Goal: Task Accomplishment & Management: Use online tool/utility

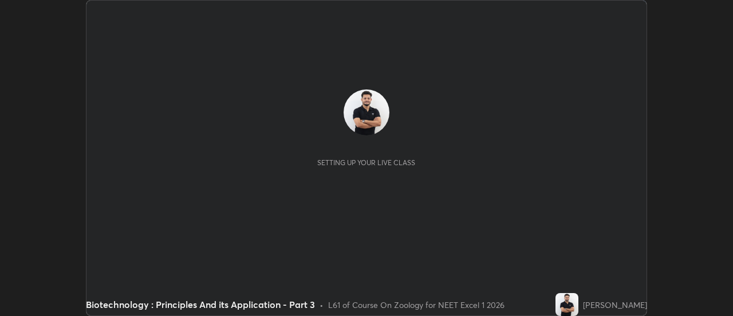
scroll to position [316, 732]
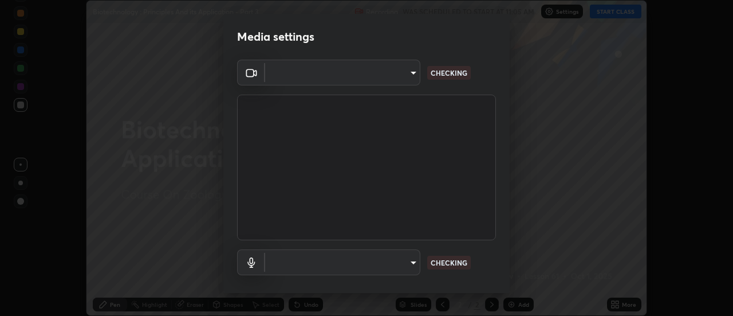
type input "0be616c92c2879d8fe19306c4b8383fc9b13f77197a30f876870ce6c7906effd"
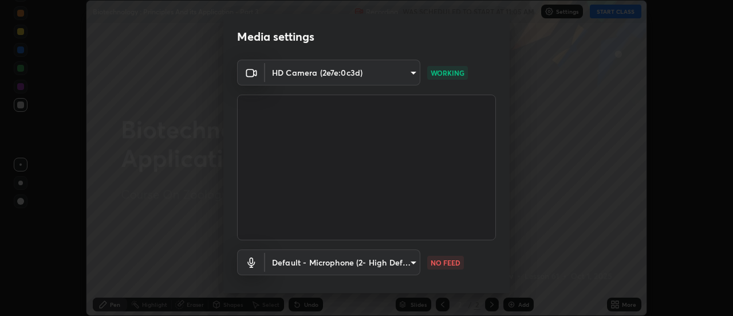
click at [409, 263] on body "Erase all Biotechnology : Principles And its Application - Part 3 Recording WAS…" at bounding box center [366, 158] width 733 height 316
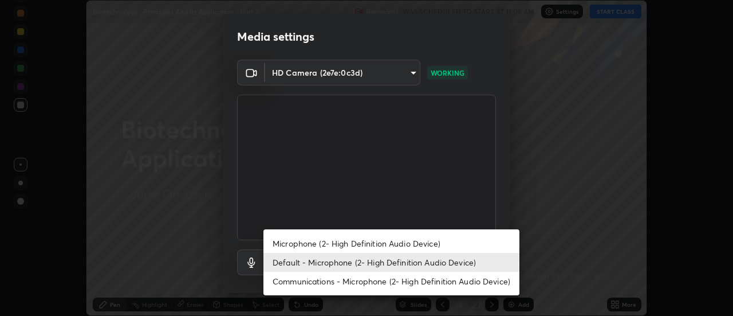
click at [396, 241] on li "Microphone (2- High Definition Audio Device)" at bounding box center [391, 243] width 256 height 19
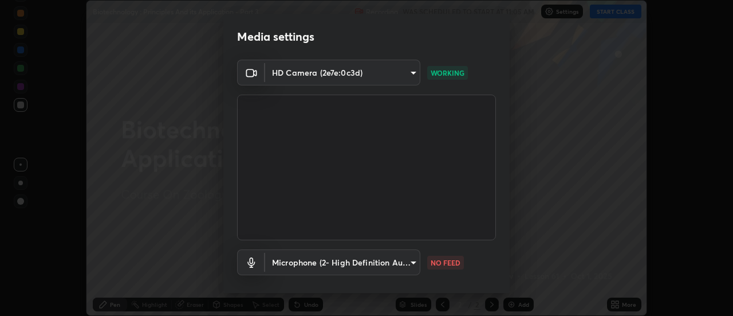
click at [398, 262] on body "Erase all Biotechnology : Principles And its Application - Part 3 Recording WAS…" at bounding box center [366, 158] width 733 height 316
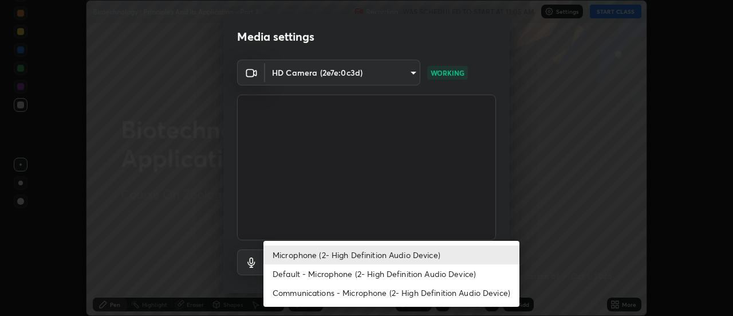
click at [395, 270] on li "Default - Microphone (2- High Definition Audio Device)" at bounding box center [391, 273] width 256 height 19
type input "default"
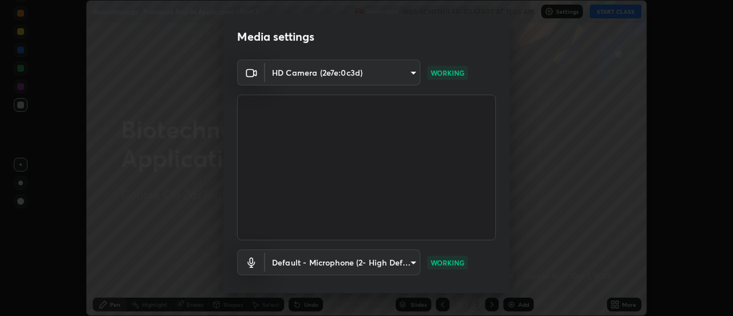
scroll to position [60, 0]
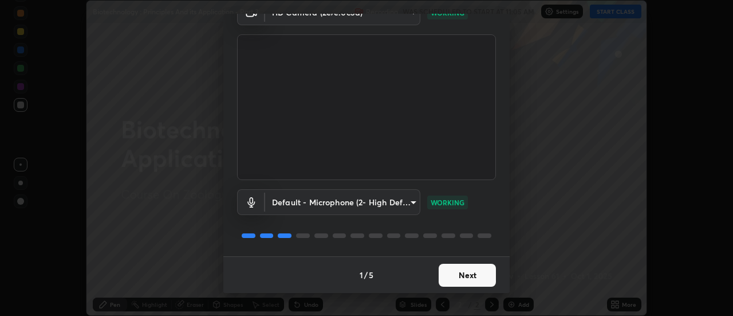
click at [480, 270] on button "Next" at bounding box center [467, 274] width 57 height 23
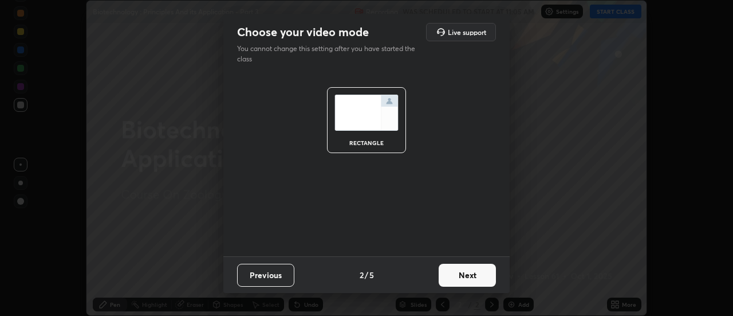
scroll to position [0, 0]
click at [486, 273] on button "Next" at bounding box center [467, 274] width 57 height 23
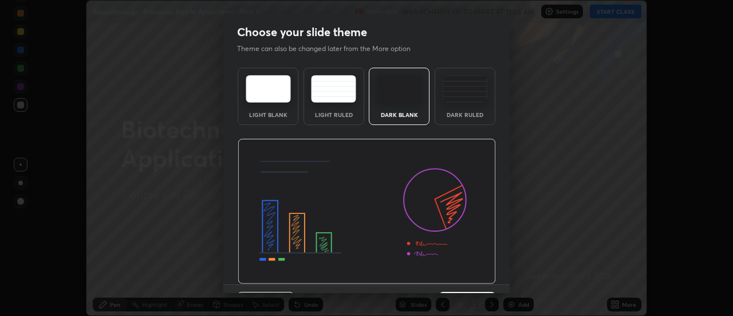
scroll to position [28, 0]
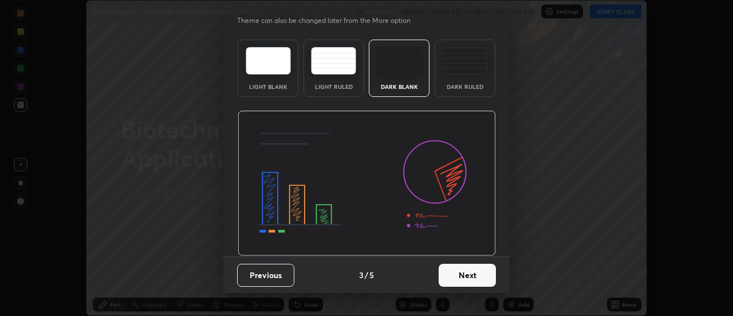
click at [488, 273] on button "Next" at bounding box center [467, 274] width 57 height 23
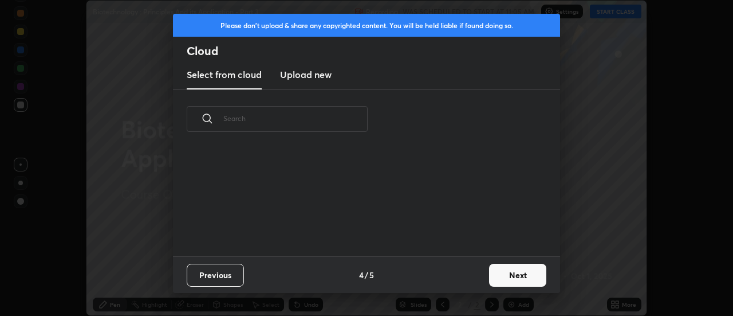
scroll to position [108, 368]
click at [309, 78] on h3 "Upload new" at bounding box center [306, 75] width 52 height 14
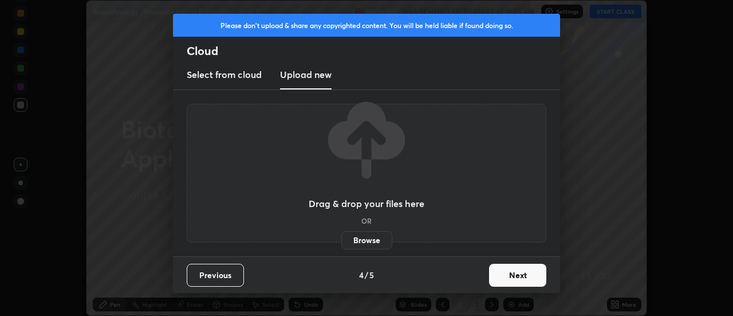
click at [381, 239] on label "Browse" at bounding box center [366, 240] width 51 height 18
click at [341, 239] on input "Browse" at bounding box center [341, 240] width 0 height 18
click at [362, 242] on label "Browse" at bounding box center [366, 240] width 51 height 18
click at [341, 242] on input "Browse" at bounding box center [341, 240] width 0 height 18
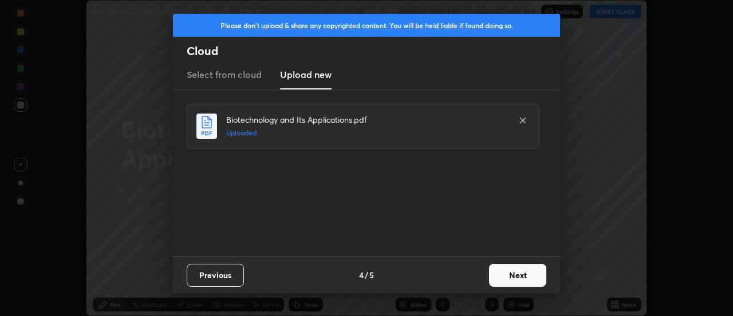
click at [517, 277] on button "Next" at bounding box center [517, 274] width 57 height 23
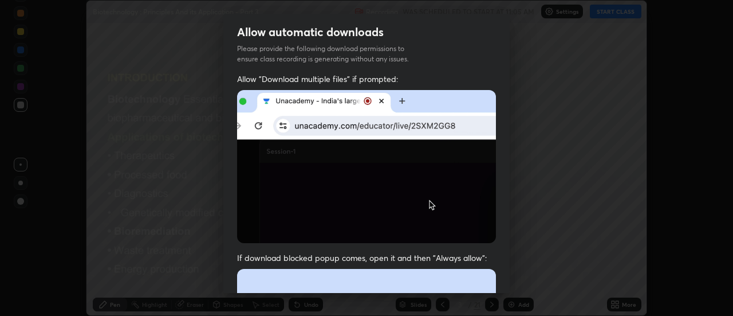
click at [246, 181] on img at bounding box center [366, 166] width 259 height 153
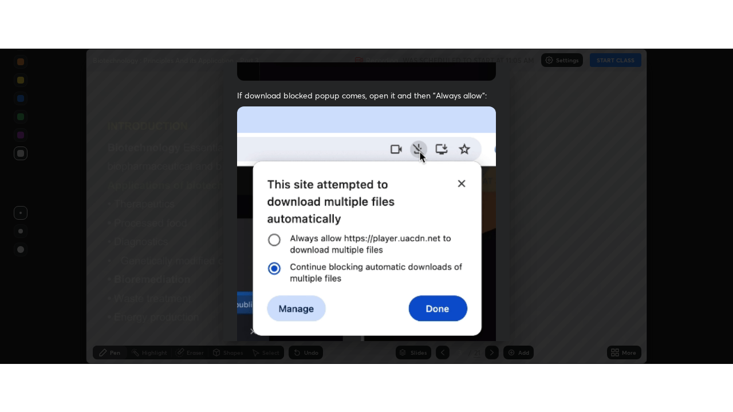
scroll to position [294, 0]
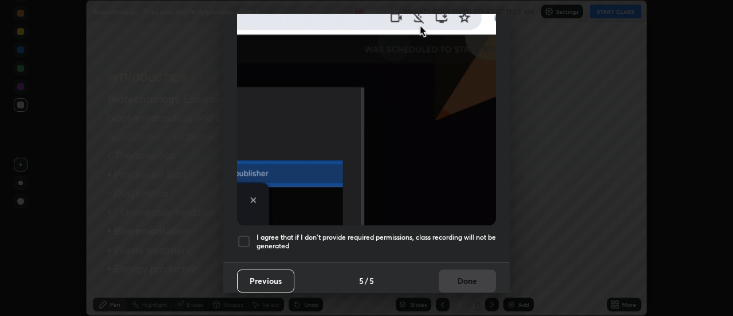
click at [245, 234] on div at bounding box center [244, 241] width 14 height 14
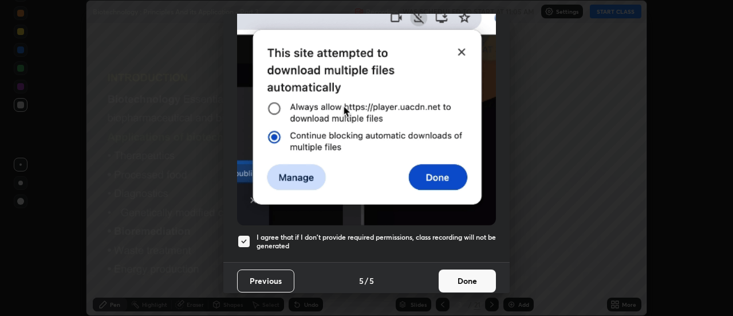
click at [471, 277] on button "Done" at bounding box center [467, 280] width 57 height 23
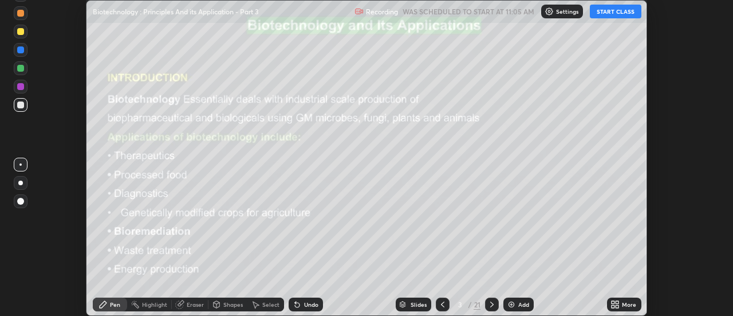
click at [612, 302] on icon at bounding box center [613, 302] width 3 height 3
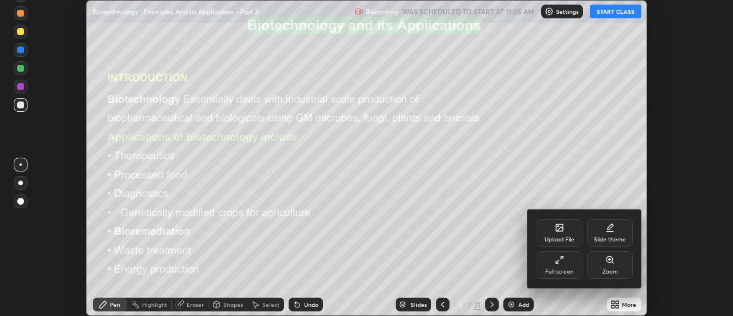
click at [559, 264] on div "Full screen" at bounding box center [560, 264] width 46 height 27
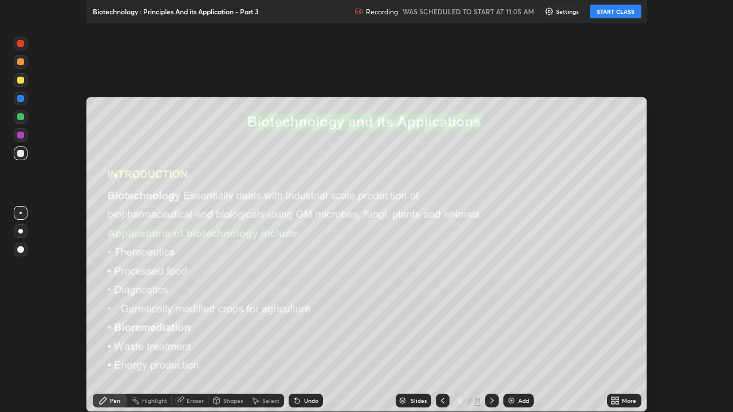
scroll to position [412, 733]
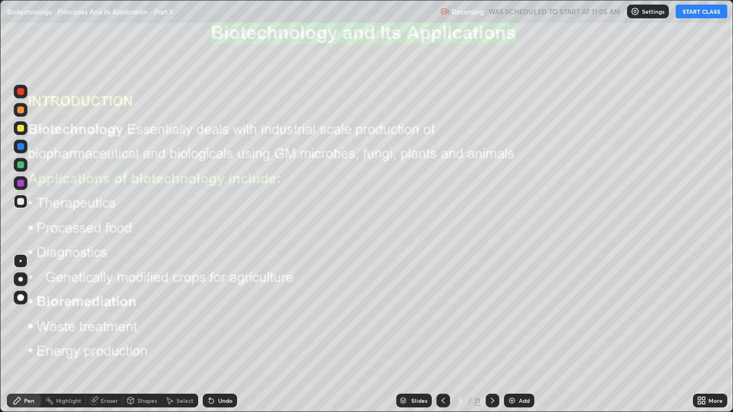
click at [507, 315] on img at bounding box center [511, 400] width 9 height 9
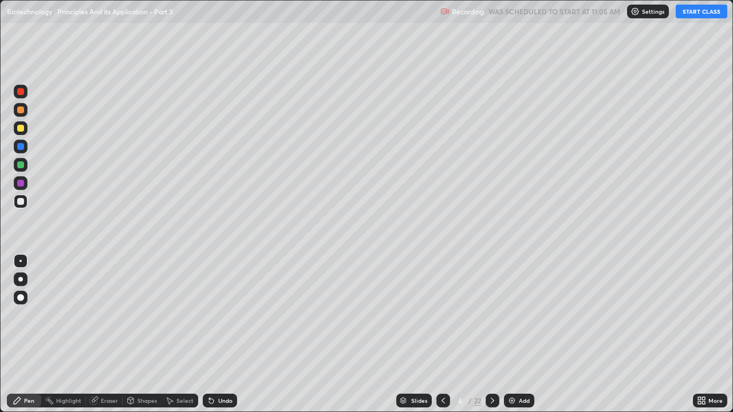
click at [716, 11] on button "START CLASS" at bounding box center [702, 12] width 52 height 14
click at [21, 129] on div at bounding box center [20, 128] width 7 height 7
click at [22, 298] on div at bounding box center [20, 297] width 7 height 7
click at [214, 315] on icon at bounding box center [211, 400] width 9 height 9
click at [212, 315] on icon at bounding box center [211, 400] width 9 height 9
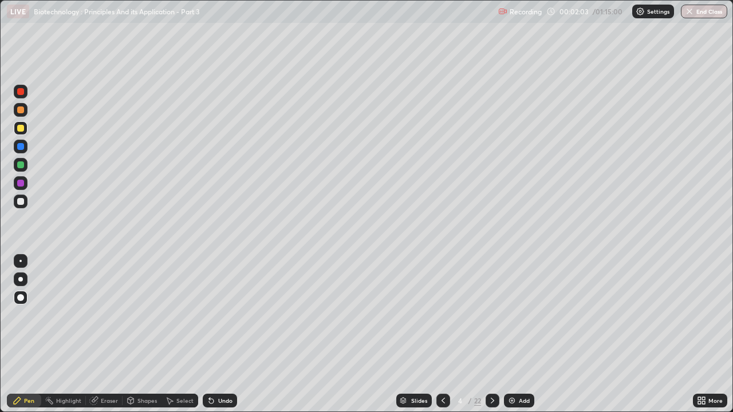
click at [21, 112] on div at bounding box center [20, 110] width 7 height 7
click at [513, 315] on img at bounding box center [511, 400] width 9 height 9
click at [25, 165] on div at bounding box center [21, 165] width 14 height 14
click at [19, 110] on div at bounding box center [20, 110] width 7 height 7
click at [512, 315] on img at bounding box center [511, 400] width 9 height 9
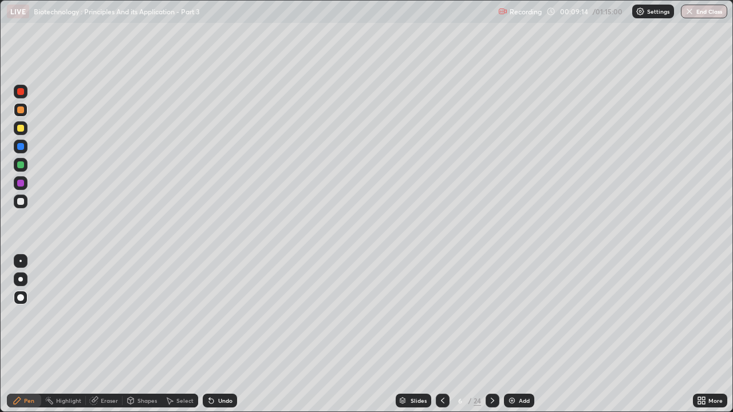
click at [20, 163] on div at bounding box center [20, 164] width 7 height 7
click at [210, 315] on icon at bounding box center [211, 401] width 5 height 5
click at [22, 91] on div at bounding box center [20, 91] width 7 height 7
click at [447, 315] on div at bounding box center [443, 401] width 14 height 14
click at [490, 315] on icon at bounding box center [492, 400] width 9 height 9
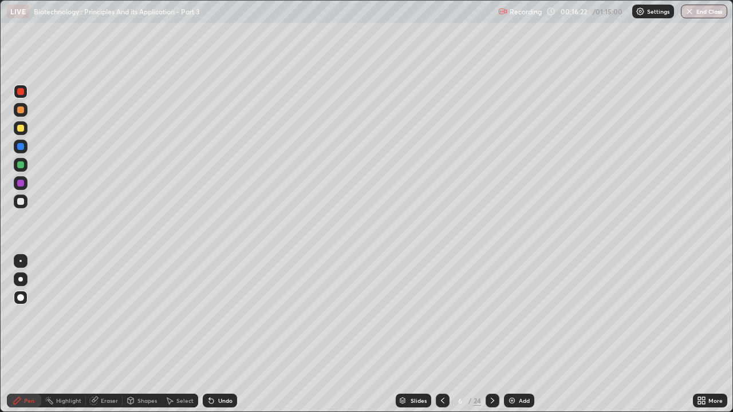
click at [21, 129] on div at bounding box center [20, 128] width 7 height 7
click at [21, 165] on div at bounding box center [20, 164] width 7 height 7
click at [25, 148] on div at bounding box center [21, 147] width 14 height 14
click at [19, 127] on div at bounding box center [20, 128] width 7 height 7
click at [22, 148] on div at bounding box center [20, 146] width 7 height 7
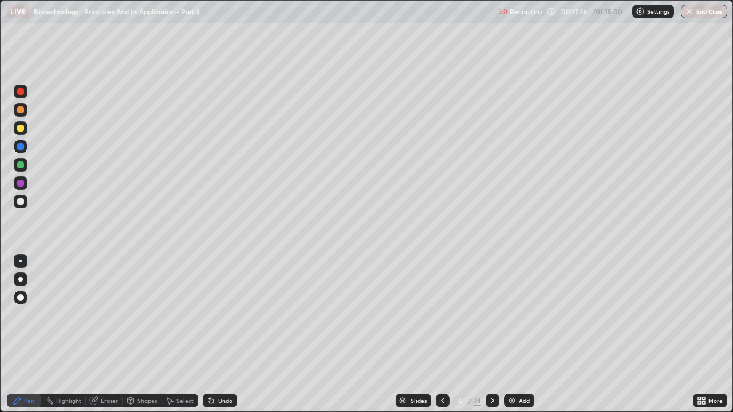
click at [491, 315] on icon at bounding box center [492, 400] width 9 height 9
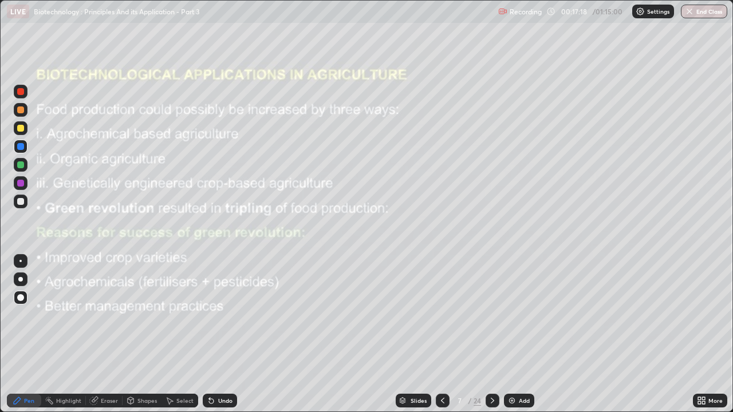
click at [491, 315] on icon at bounding box center [492, 400] width 9 height 9
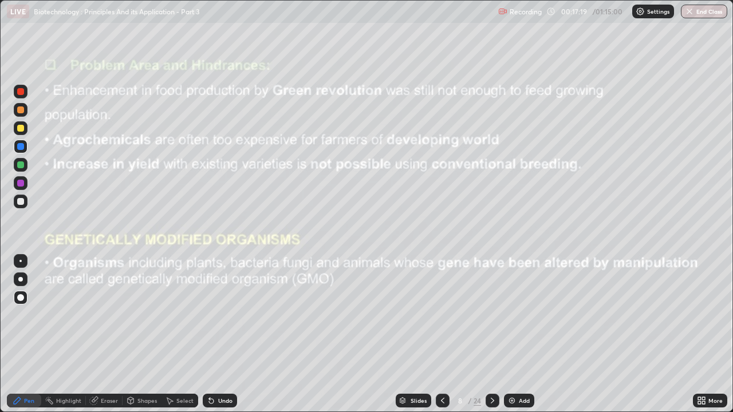
click at [491, 315] on icon at bounding box center [492, 400] width 9 height 9
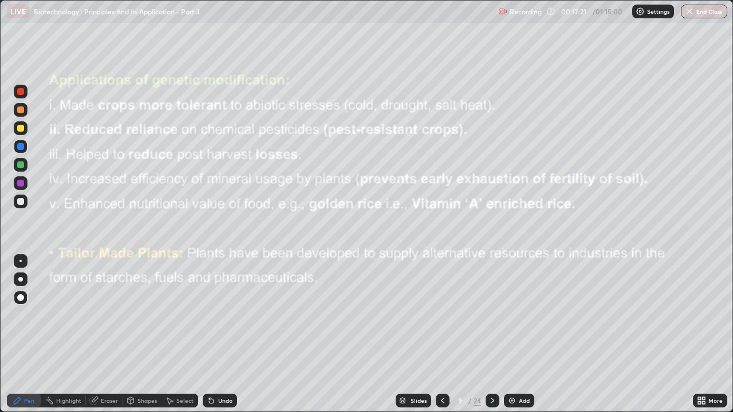
click at [491, 315] on icon at bounding box center [492, 400] width 9 height 9
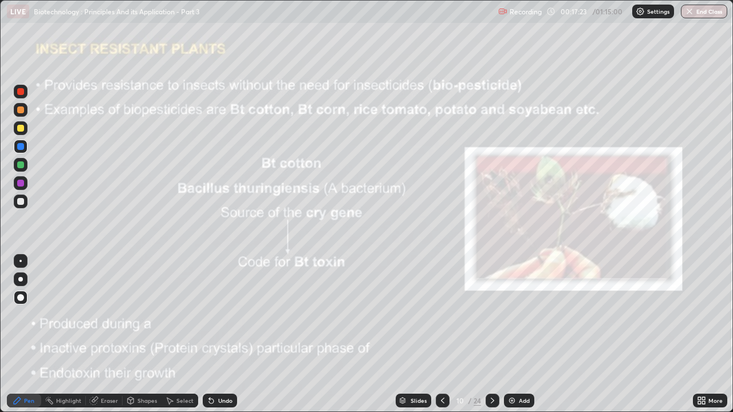
click at [491, 315] on icon at bounding box center [492, 400] width 9 height 9
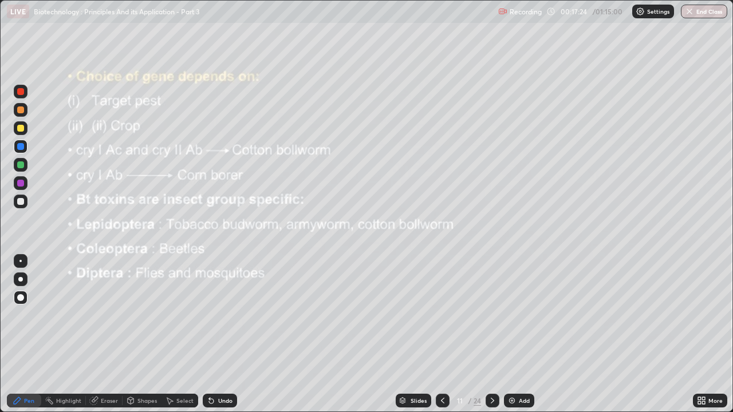
click at [491, 315] on icon at bounding box center [492, 400] width 9 height 9
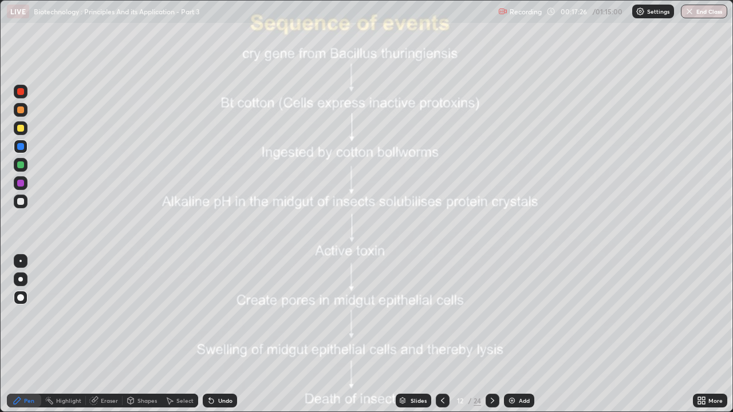
click at [491, 315] on icon at bounding box center [492, 400] width 9 height 9
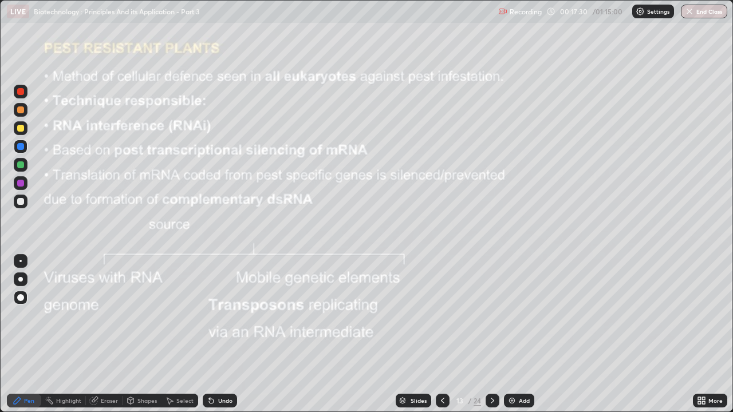
click at [496, 315] on div at bounding box center [493, 401] width 14 height 14
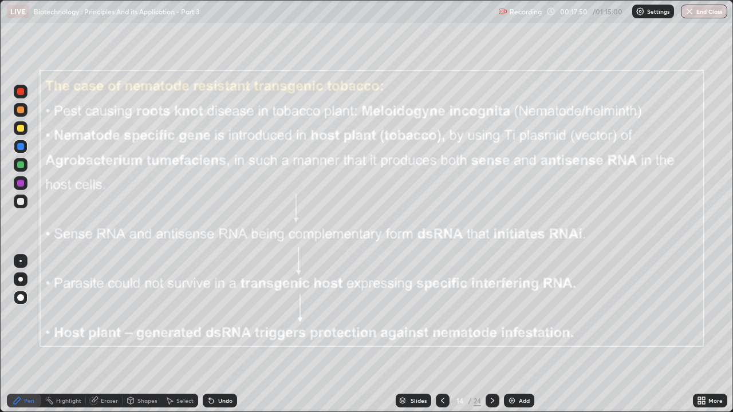
click at [441, 315] on icon at bounding box center [442, 400] width 9 height 9
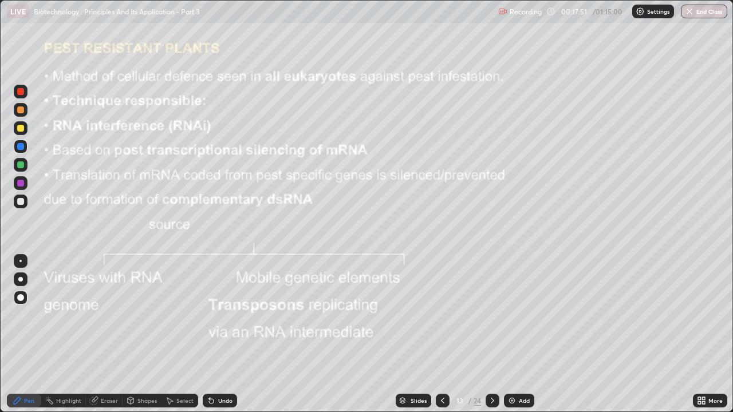
click at [441, 315] on icon at bounding box center [442, 400] width 9 height 9
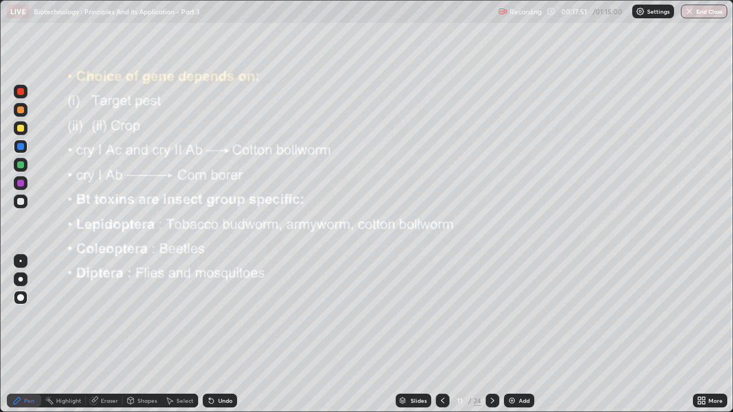
click at [441, 315] on icon at bounding box center [442, 400] width 9 height 9
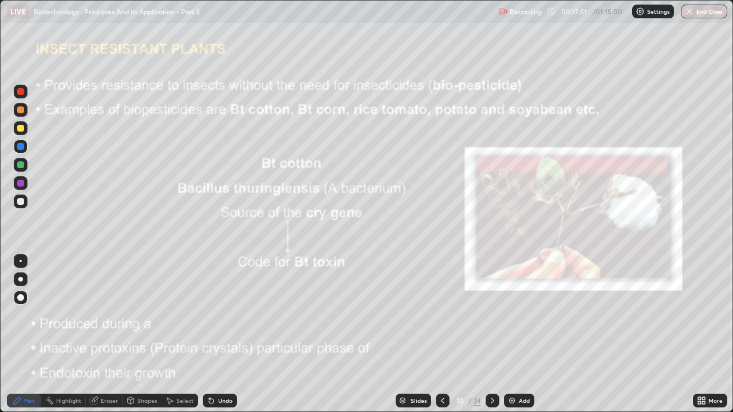
click at [441, 315] on icon at bounding box center [442, 400] width 9 height 9
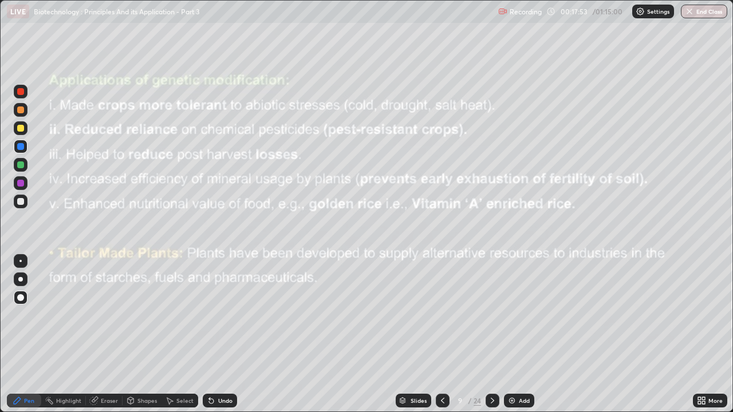
click at [447, 315] on div at bounding box center [443, 401] width 14 height 14
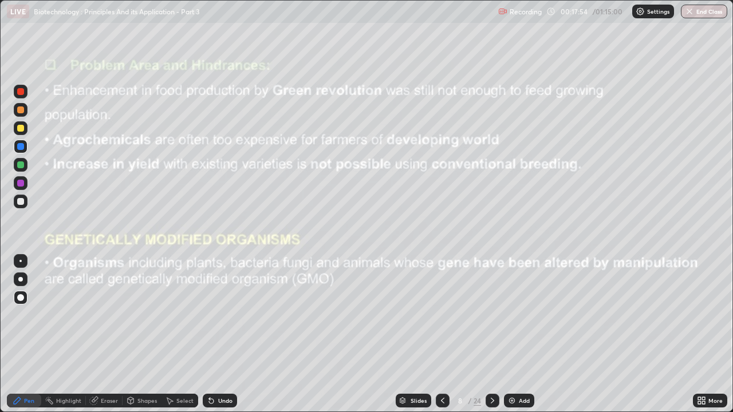
click at [447, 315] on div at bounding box center [443, 401] width 14 height 14
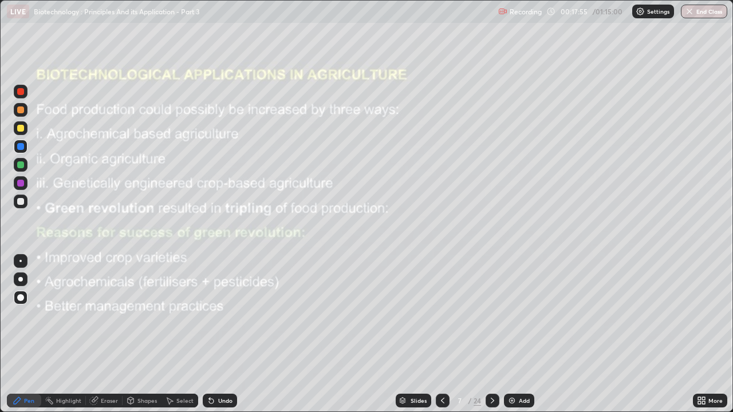
click at [448, 315] on div at bounding box center [443, 401] width 14 height 14
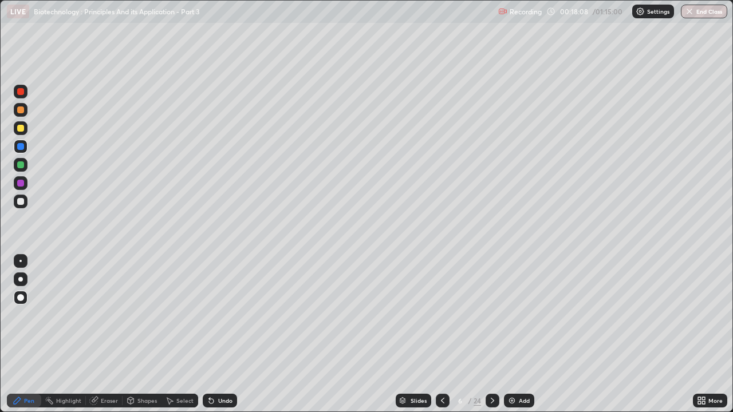
click at [21, 128] on div at bounding box center [20, 128] width 7 height 7
click at [21, 92] on div at bounding box center [20, 91] width 7 height 7
click at [97, 315] on icon at bounding box center [93, 400] width 9 height 9
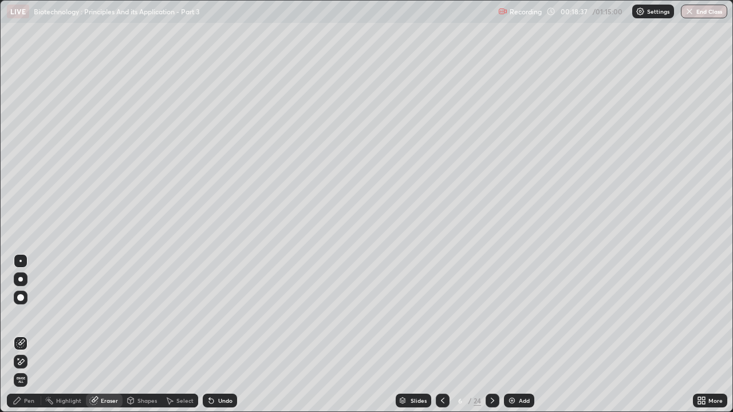
click at [18, 315] on icon at bounding box center [17, 400] width 7 height 7
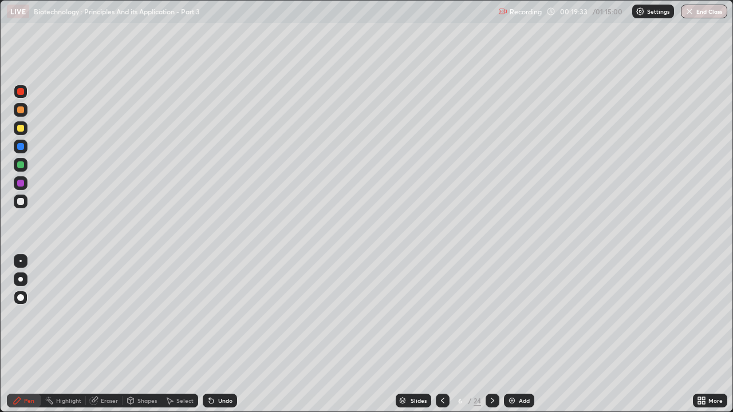
click at [94, 315] on icon at bounding box center [95, 400] width 6 height 6
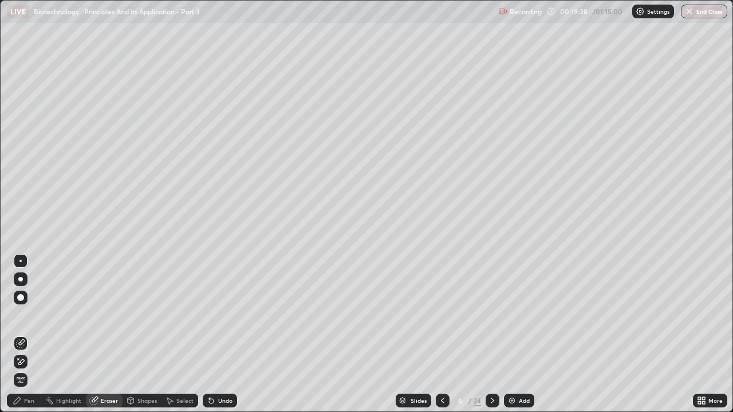
click at [26, 315] on div at bounding box center [21, 362] width 14 height 14
click at [30, 315] on div "Pen" at bounding box center [29, 401] width 10 height 6
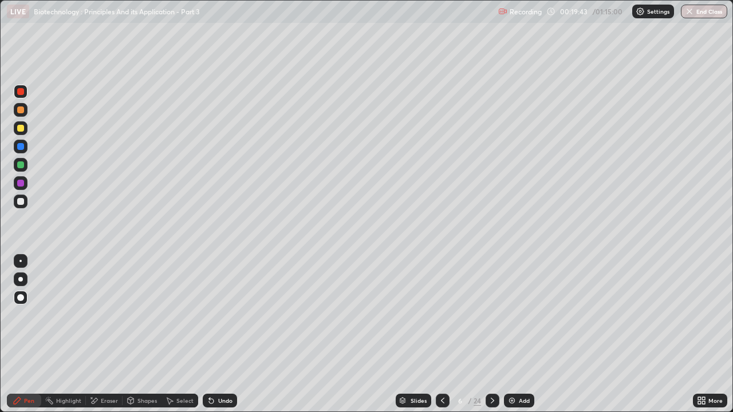
click at [23, 198] on div at bounding box center [21, 202] width 14 height 14
click at [22, 125] on div at bounding box center [20, 128] width 7 height 7
click at [23, 91] on div at bounding box center [20, 91] width 7 height 7
click at [491, 315] on icon at bounding box center [492, 400] width 9 height 9
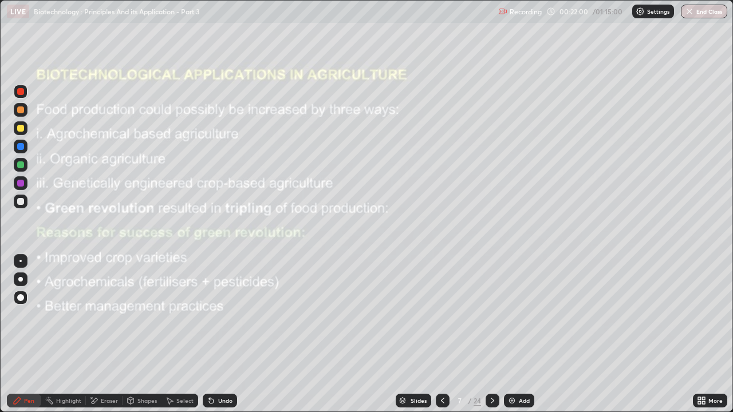
click at [491, 315] on icon at bounding box center [492, 400] width 9 height 9
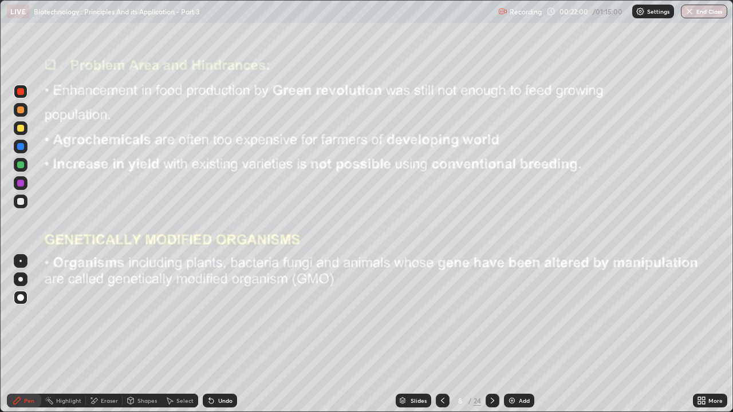
click at [494, 315] on icon at bounding box center [492, 400] width 9 height 9
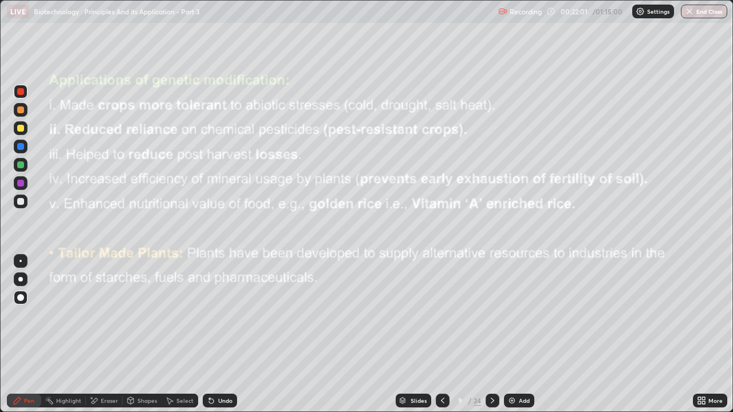
click at [494, 315] on icon at bounding box center [492, 400] width 9 height 9
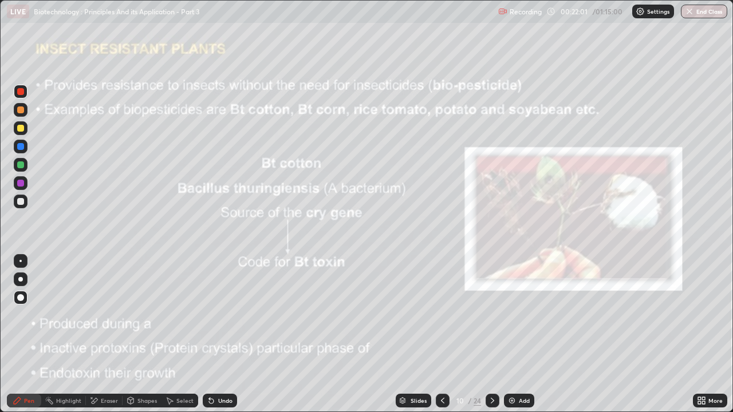
click at [491, 315] on icon at bounding box center [492, 400] width 9 height 9
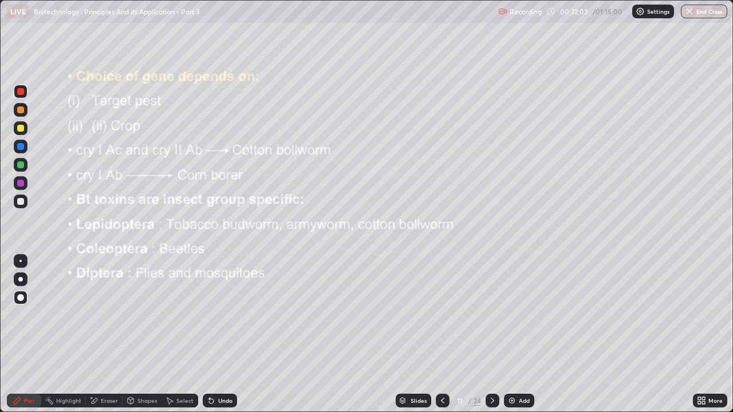
click at [492, 315] on icon at bounding box center [492, 400] width 9 height 9
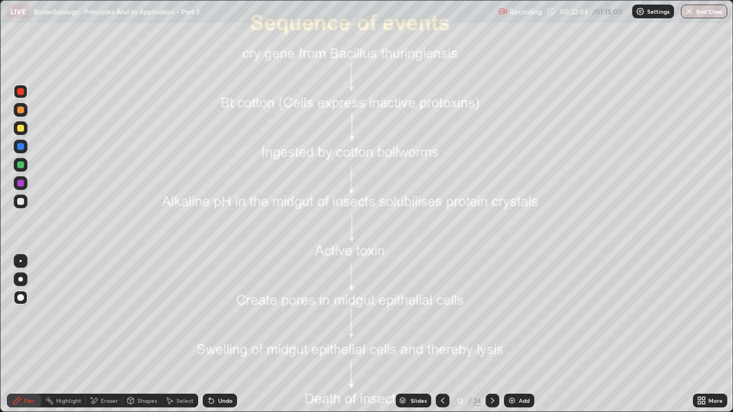
click at [491, 315] on icon at bounding box center [492, 400] width 9 height 9
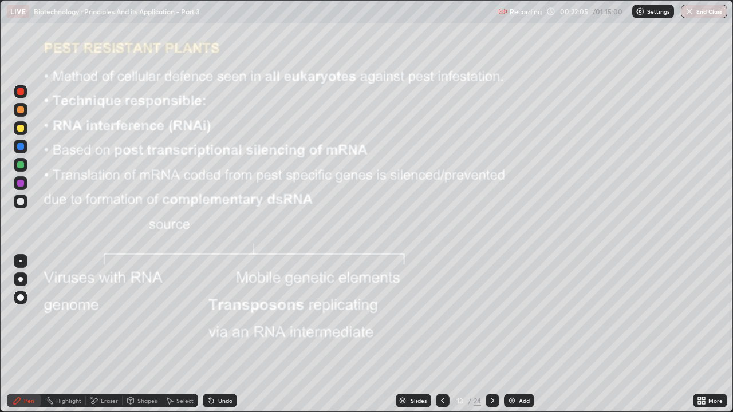
click at [491, 315] on icon at bounding box center [492, 400] width 9 height 9
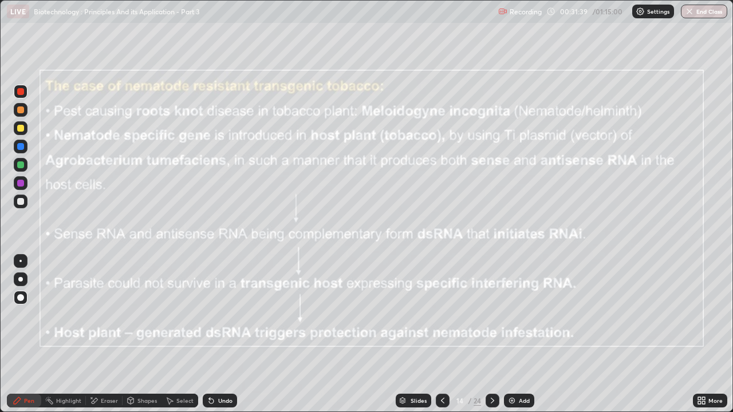
click at [492, 315] on icon at bounding box center [492, 400] width 9 height 9
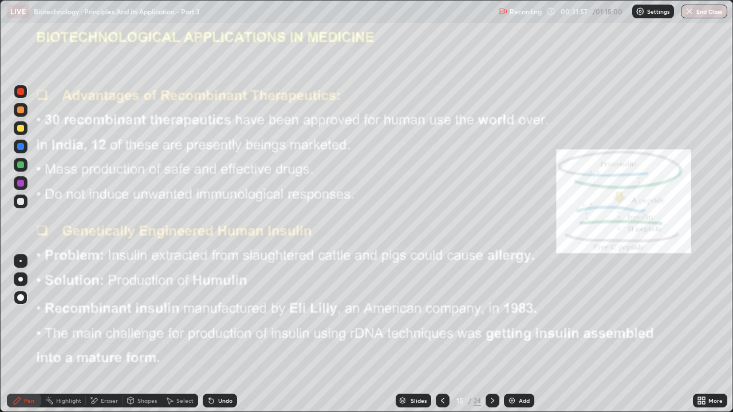
click at [515, 315] on img at bounding box center [511, 400] width 9 height 9
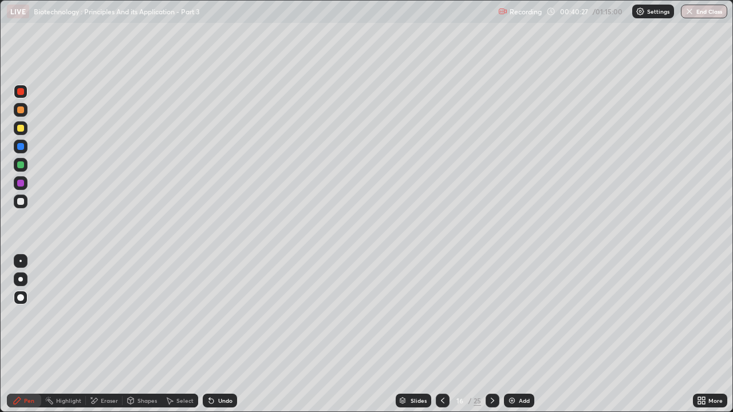
click at [22, 110] on div at bounding box center [20, 110] width 7 height 7
click at [22, 93] on div at bounding box center [20, 91] width 7 height 7
click at [22, 131] on div at bounding box center [20, 128] width 7 height 7
click at [23, 163] on div at bounding box center [20, 164] width 7 height 7
click at [22, 129] on div at bounding box center [20, 128] width 7 height 7
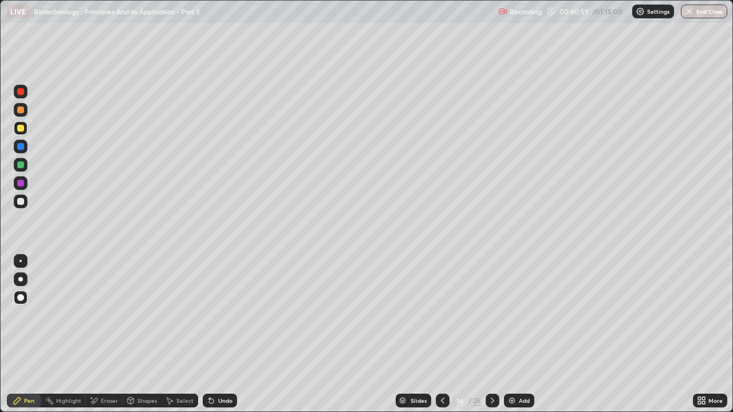
click at [21, 165] on div at bounding box center [20, 164] width 7 height 7
click at [21, 183] on div at bounding box center [20, 183] width 7 height 7
click at [21, 164] on div at bounding box center [20, 164] width 7 height 7
click at [22, 145] on div at bounding box center [20, 146] width 7 height 7
click at [23, 128] on div at bounding box center [20, 128] width 7 height 7
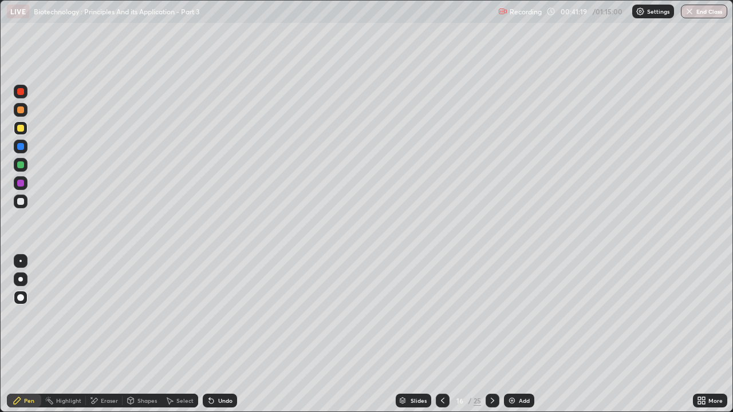
click at [20, 145] on div at bounding box center [20, 146] width 7 height 7
click at [18, 166] on div at bounding box center [20, 164] width 7 height 7
click at [21, 129] on div at bounding box center [20, 128] width 7 height 7
click at [19, 200] on div at bounding box center [20, 201] width 7 height 7
click at [211, 315] on icon at bounding box center [211, 401] width 5 height 5
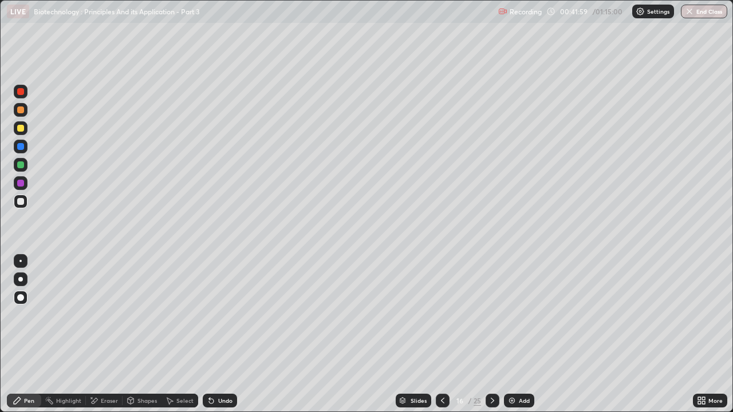
click at [209, 315] on icon at bounding box center [209, 398] width 1 height 1
click at [214, 315] on div "Undo" at bounding box center [220, 401] width 34 height 14
click at [218, 315] on div "Undo" at bounding box center [225, 401] width 14 height 6
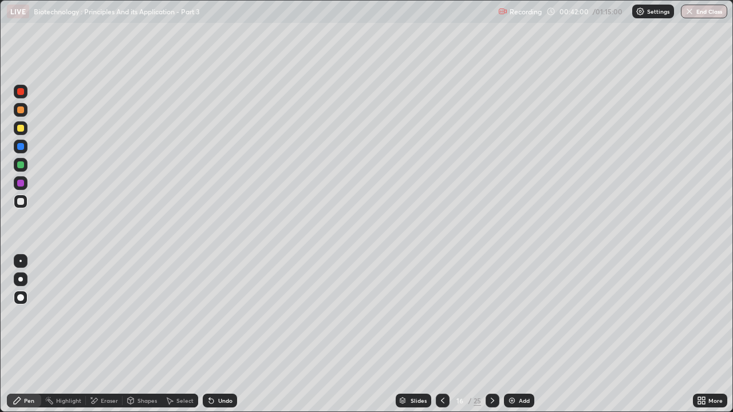
click at [219, 315] on div "Undo" at bounding box center [225, 401] width 14 height 6
click at [23, 131] on div at bounding box center [21, 128] width 14 height 14
click at [21, 131] on div at bounding box center [20, 128] width 7 height 7
click at [141, 315] on div "Shapes" at bounding box center [146, 401] width 19 height 6
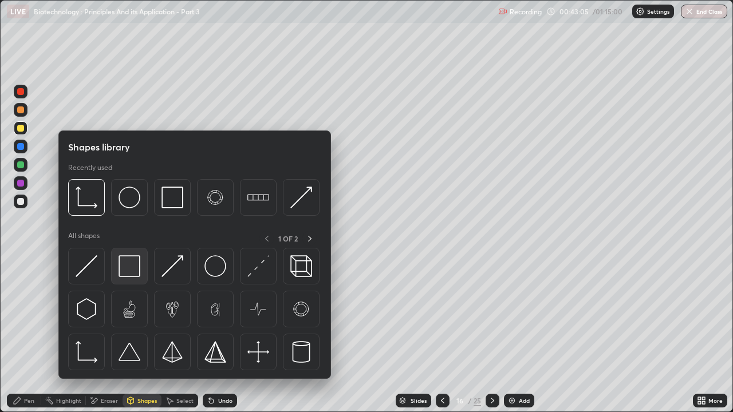
click at [136, 269] on img at bounding box center [130, 266] width 22 height 22
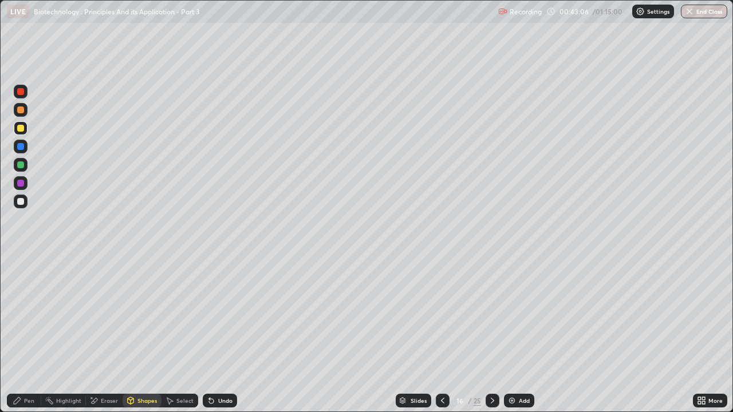
click at [22, 183] on div at bounding box center [20, 183] width 7 height 7
click at [22, 148] on div at bounding box center [20, 146] width 7 height 7
click at [22, 111] on div at bounding box center [20, 110] width 7 height 7
click at [26, 167] on div at bounding box center [21, 165] width 14 height 14
click at [210, 315] on icon at bounding box center [211, 401] width 5 height 5
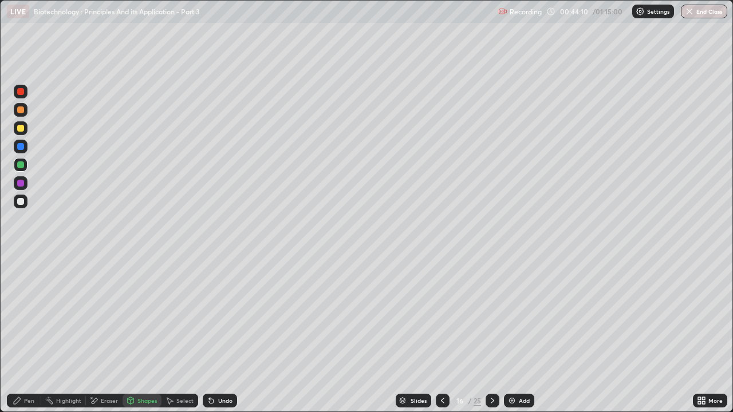
click at [31, 315] on div "Pen" at bounding box center [29, 401] width 10 height 6
click at [21, 129] on div at bounding box center [20, 128] width 7 height 7
click at [19, 165] on div at bounding box center [20, 164] width 7 height 7
click at [16, 92] on div at bounding box center [21, 92] width 14 height 14
click at [23, 133] on div at bounding box center [21, 128] width 14 height 14
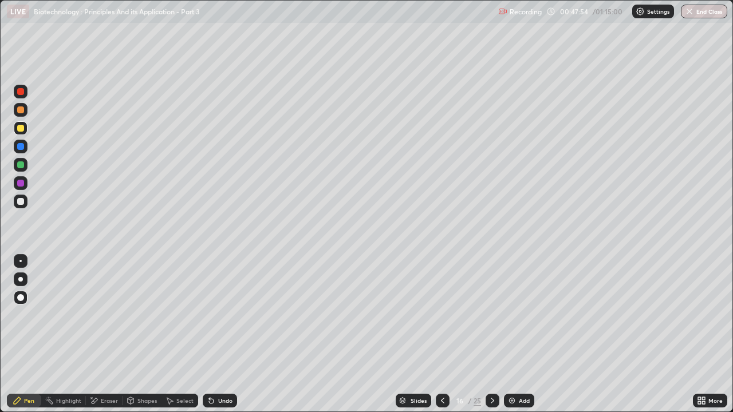
click at [22, 184] on div at bounding box center [20, 183] width 7 height 7
click at [448, 315] on div at bounding box center [443, 400] width 14 height 23
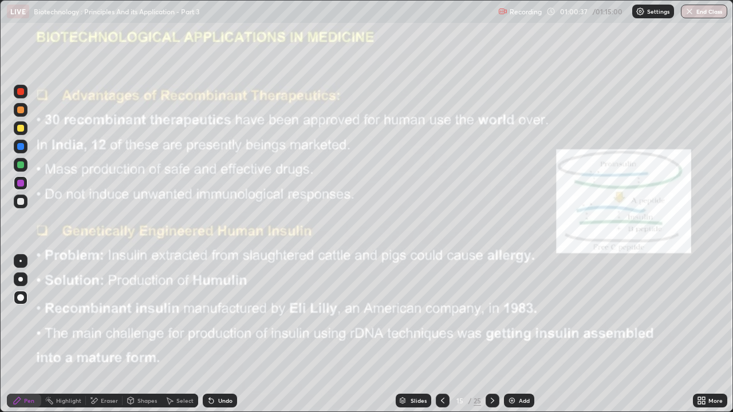
click at [497, 315] on div at bounding box center [493, 401] width 14 height 14
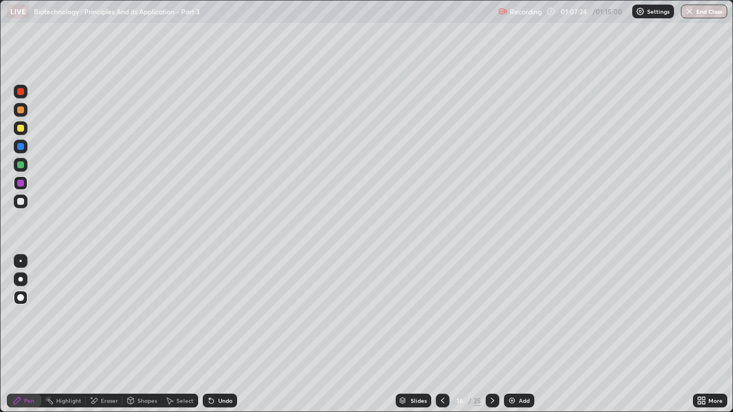
click at [491, 315] on icon at bounding box center [492, 400] width 9 height 9
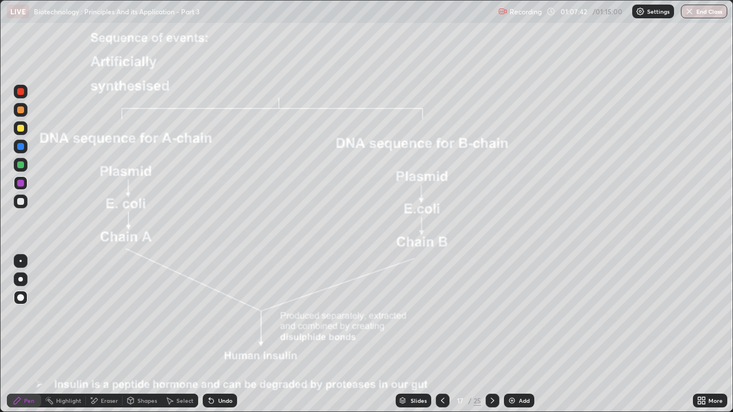
click at [491, 315] on icon at bounding box center [492, 400] width 9 height 9
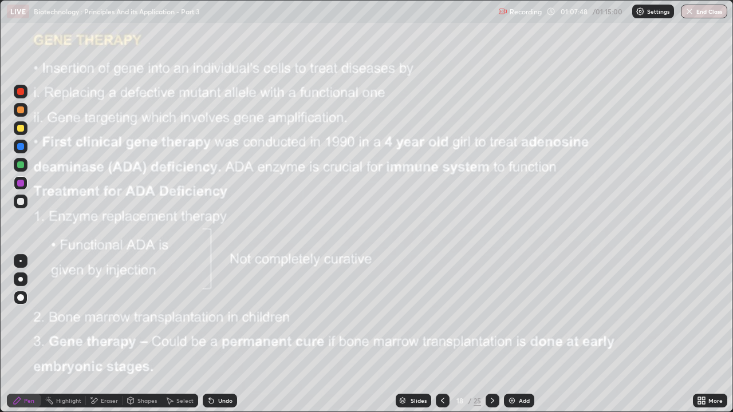
click at [454, 315] on div "18" at bounding box center [459, 400] width 11 height 7
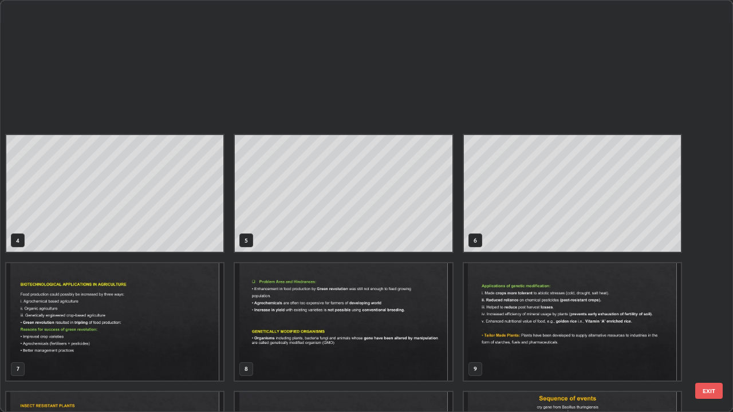
scroll to position [408, 726]
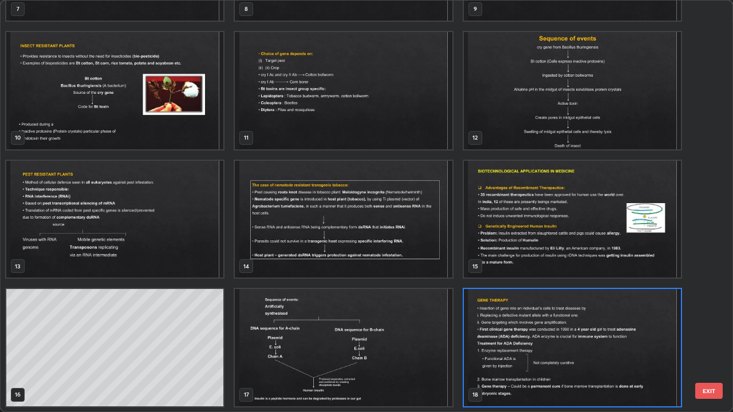
click at [425, 315] on img "grid" at bounding box center [343, 347] width 217 height 117
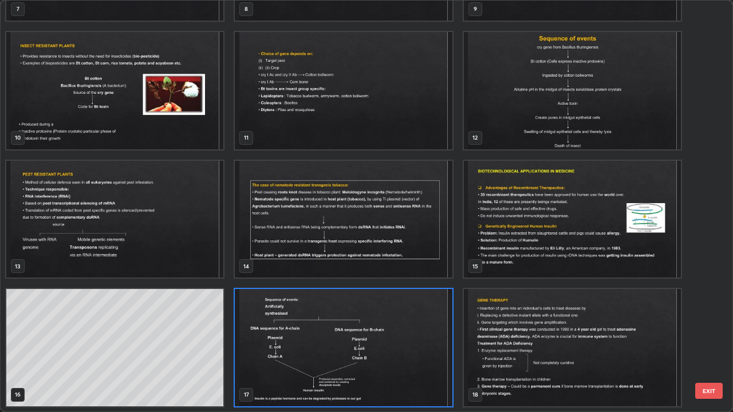
click at [704, 315] on button "EXIT" at bounding box center [708, 391] width 27 height 16
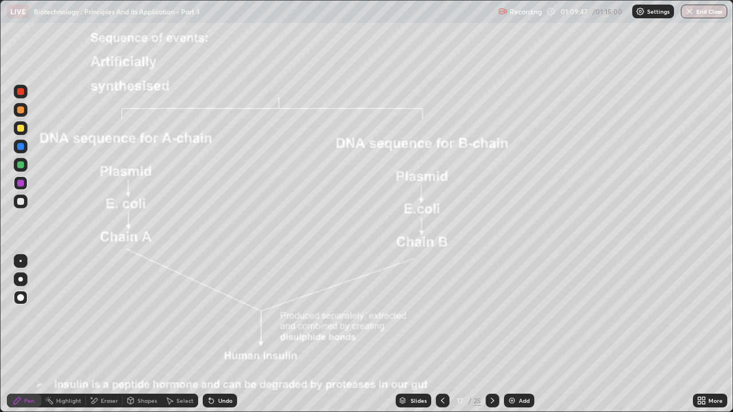
click at [699, 315] on icon at bounding box center [699, 398] width 3 height 3
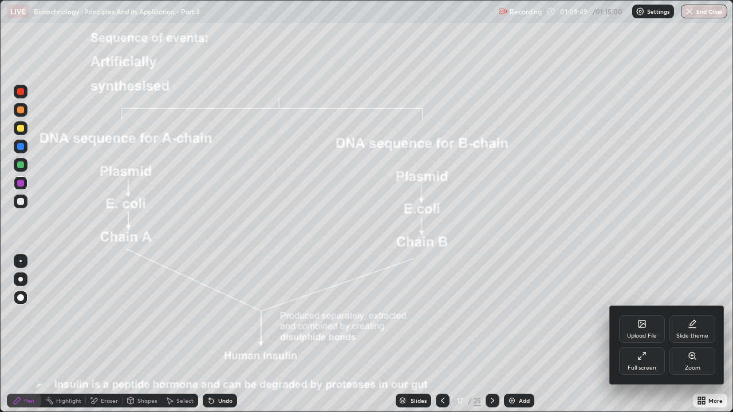
click at [688, 315] on div "Zoom" at bounding box center [692, 368] width 15 height 6
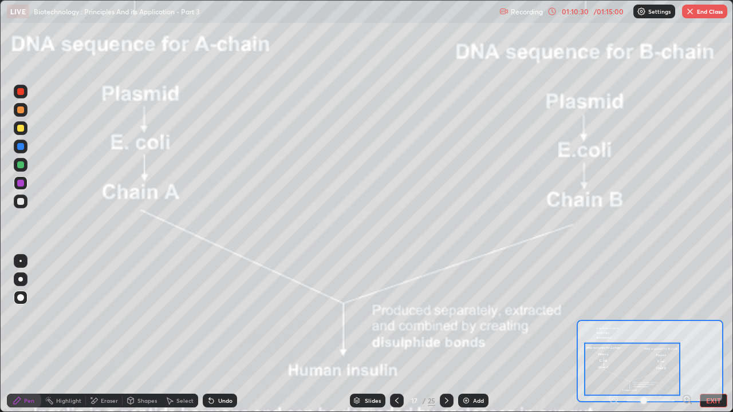
click at [649, 315] on div at bounding box center [632, 368] width 96 height 53
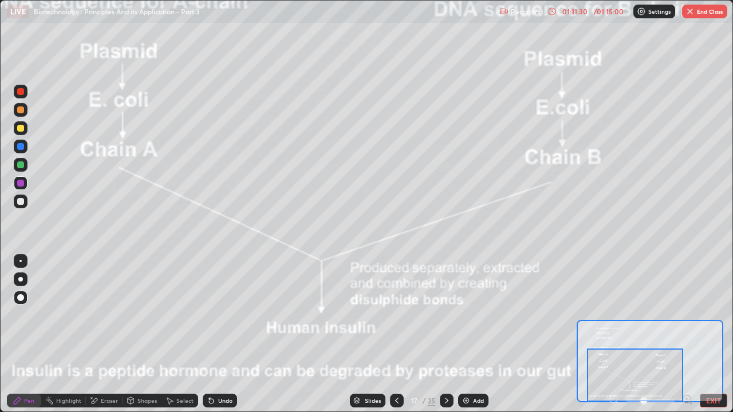
click at [699, 11] on button "End Class" at bounding box center [704, 12] width 45 height 14
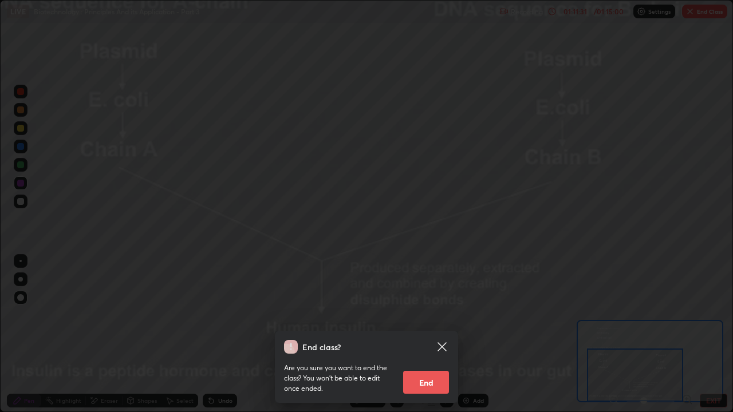
click at [447, 315] on button "End" at bounding box center [426, 382] width 46 height 23
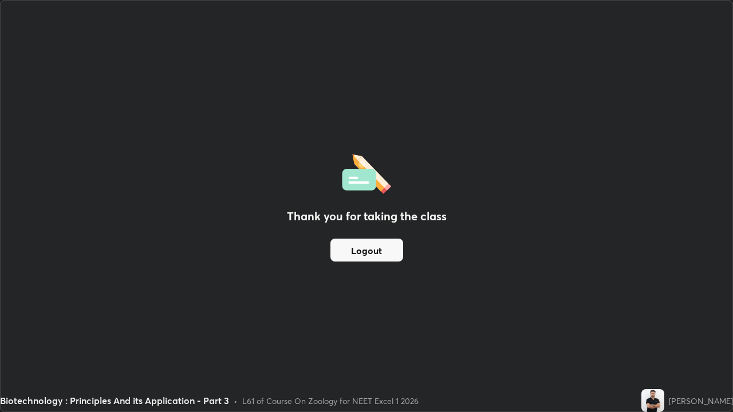
click at [392, 251] on button "Logout" at bounding box center [366, 250] width 73 height 23
